Goal: Information Seeking & Learning: Learn about a topic

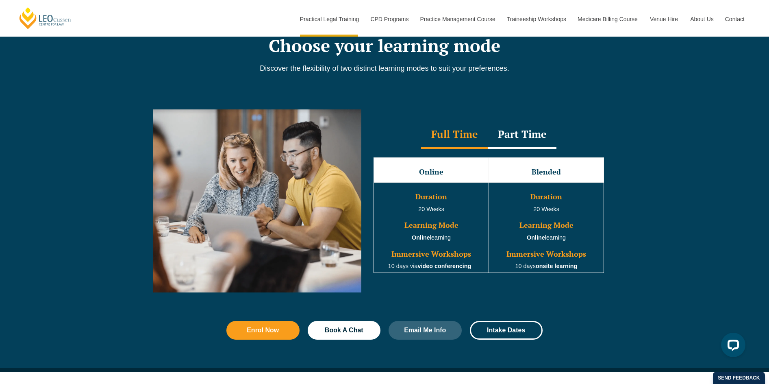
scroll to position [691, 0]
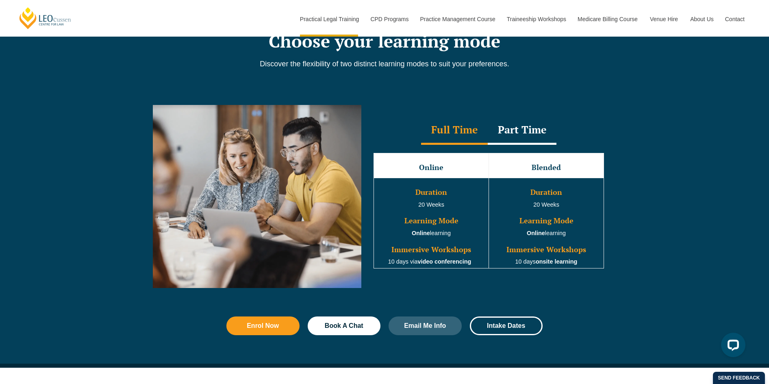
click at [531, 139] on div "Part Time" at bounding box center [522, 130] width 69 height 28
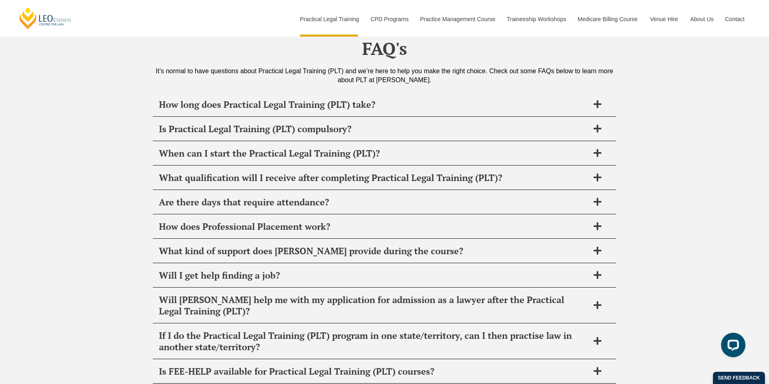
scroll to position [3944, 0]
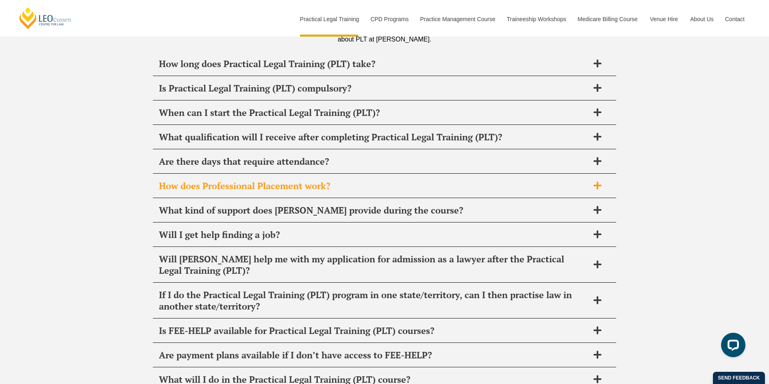
click at [601, 181] on icon at bounding box center [597, 185] width 9 height 9
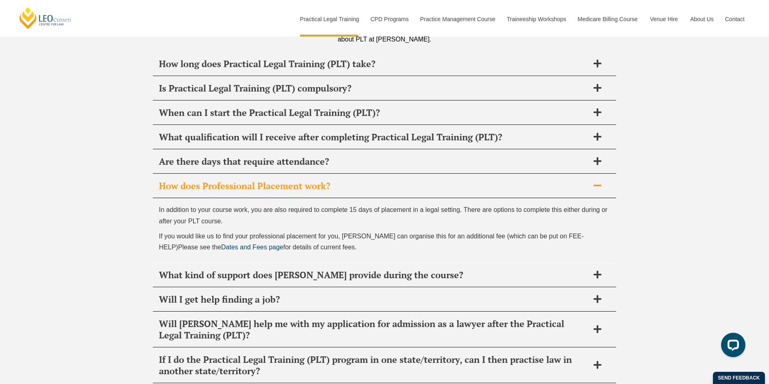
click at [601, 181] on icon at bounding box center [597, 185] width 9 height 9
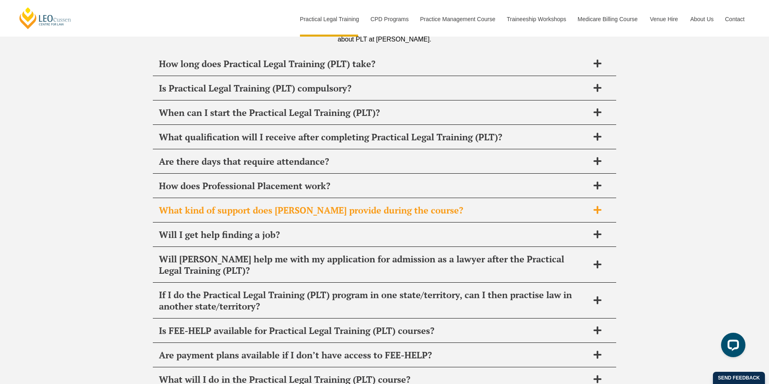
click at [598, 206] on icon at bounding box center [598, 210] width 8 height 8
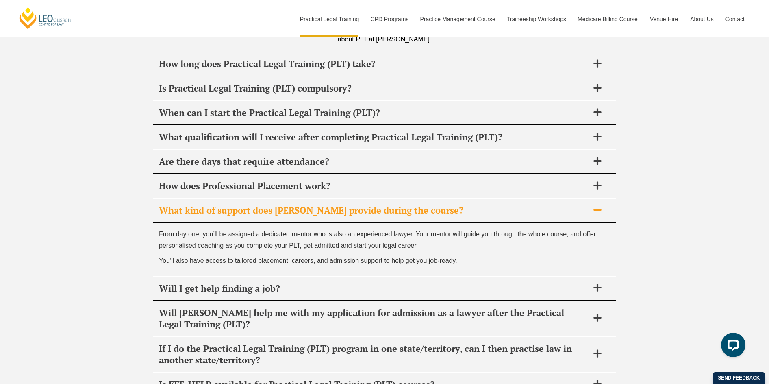
click at [596, 198] on div "What kind of support does Leo Cussen provide during the course?" at bounding box center [384, 210] width 463 height 24
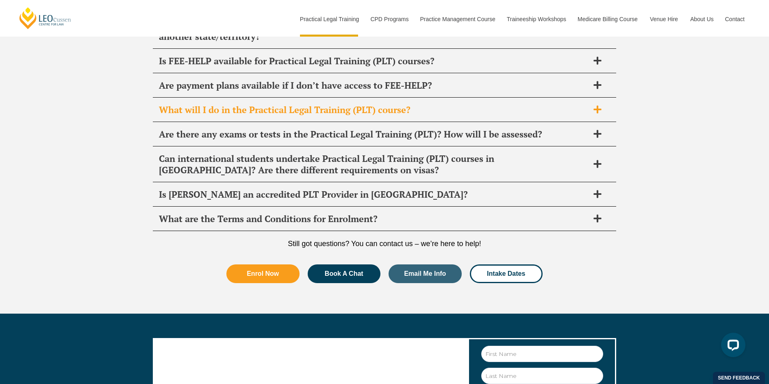
scroll to position [4228, 0]
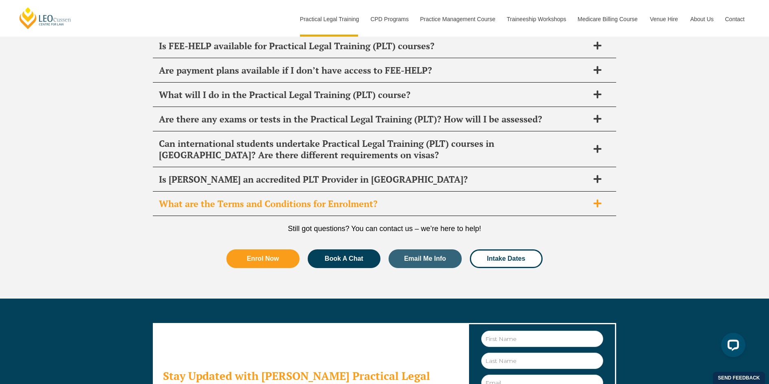
click at [596, 199] on icon at bounding box center [597, 203] width 9 height 9
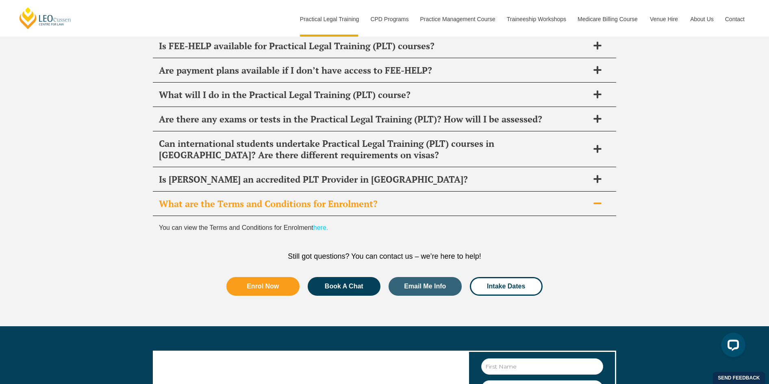
click at [321, 224] on link "here." at bounding box center [320, 227] width 15 height 7
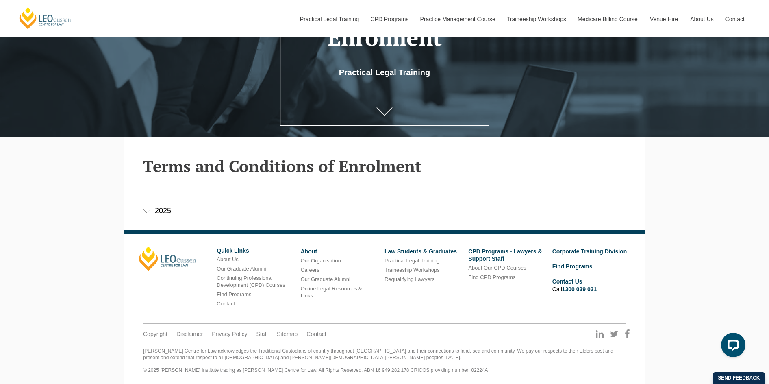
scroll to position [160, 0]
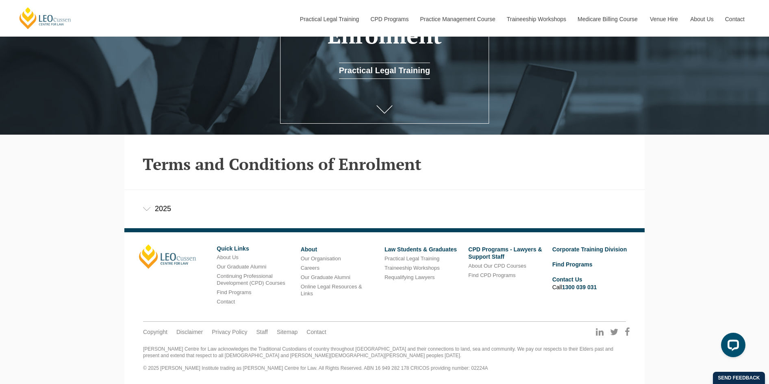
click at [172, 214] on div "2025" at bounding box center [384, 209] width 520 height 38
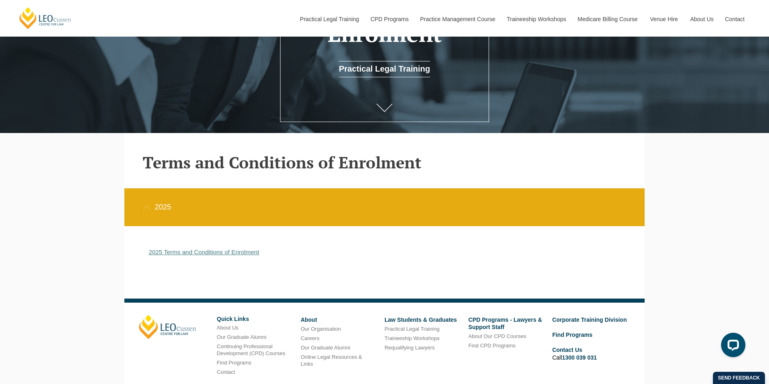
click at [199, 255] on link "2025 Terms and Conditions of Enrolment" at bounding box center [204, 251] width 111 height 7
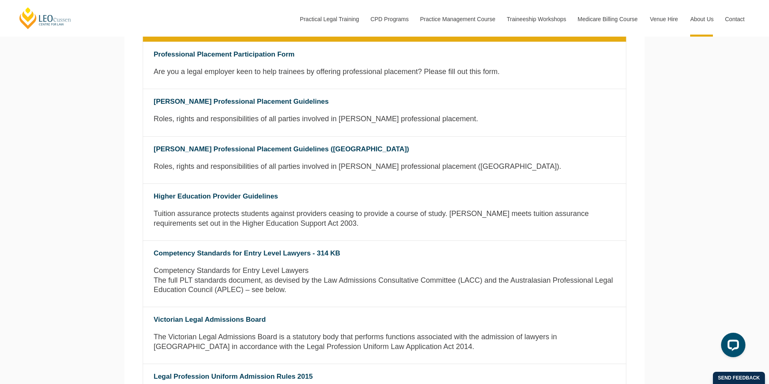
scroll to position [366, 0]
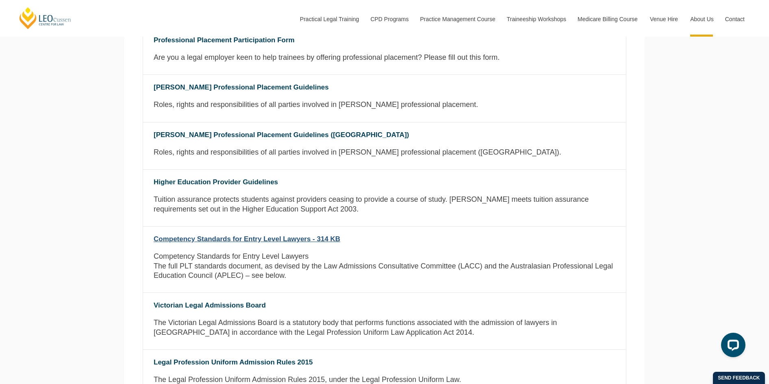
click at [294, 239] on link "Competency Standards for Entry Level Lawyers - 314 KB" at bounding box center [247, 239] width 187 height 8
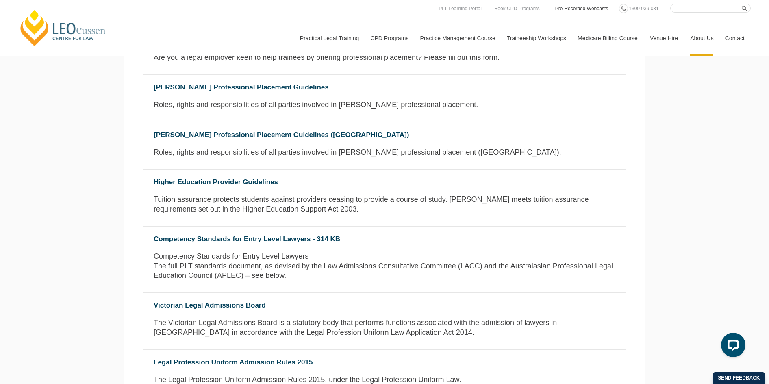
click at [577, 6] on link "Pre-Recorded Webcasts" at bounding box center [582, 8] width 55 height 9
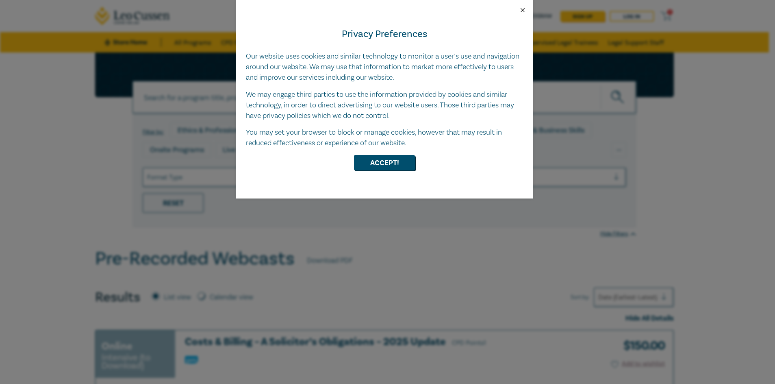
click at [524, 9] on button "Close" at bounding box center [522, 10] width 7 height 7
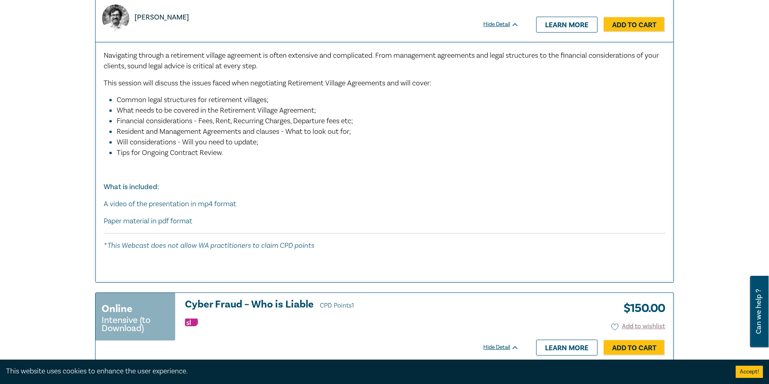
scroll to position [2277, 0]
